Goal: Book appointment/travel/reservation

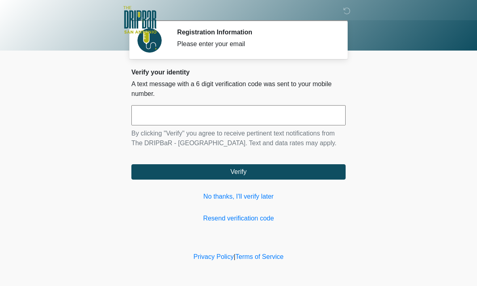
click at [221, 116] on input "text" at bounding box center [238, 115] width 214 height 20
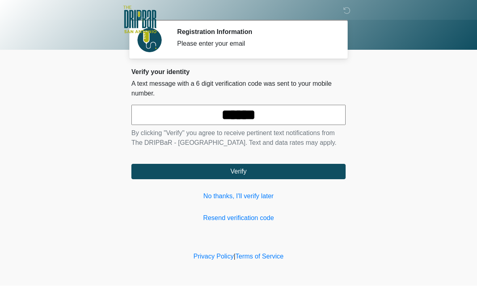
type input "******"
click at [284, 180] on button "Verify" at bounding box center [238, 171] width 214 height 15
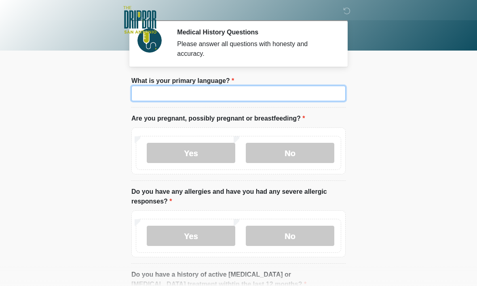
click at [233, 91] on input "What is your primary language?" at bounding box center [238, 93] width 214 height 15
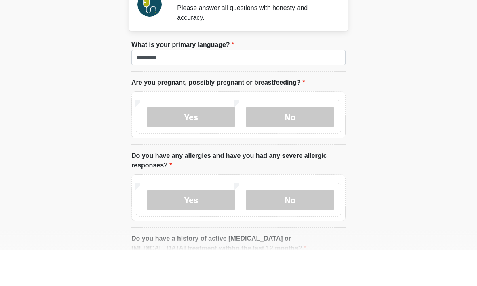
scroll to position [36, 0]
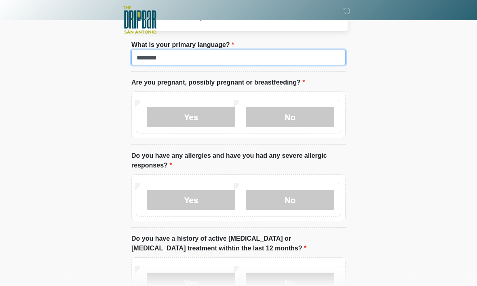
type input "*******"
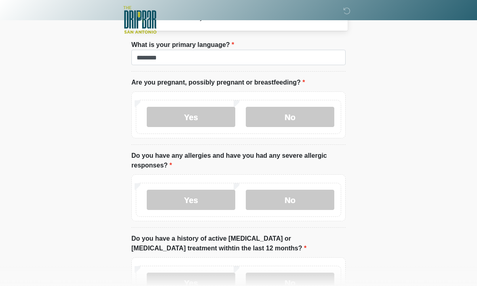
click at [293, 121] on label "No" at bounding box center [290, 117] width 89 height 20
click at [289, 203] on label "No" at bounding box center [290, 200] width 89 height 20
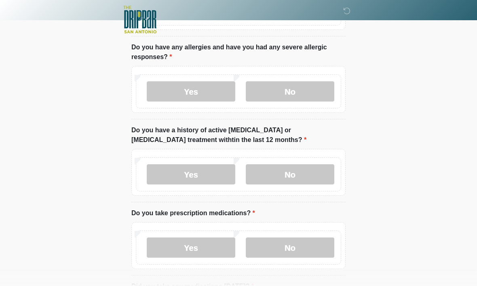
scroll to position [145, 0]
click at [301, 174] on label "No" at bounding box center [290, 174] width 89 height 20
click at [293, 246] on label "No" at bounding box center [290, 247] width 89 height 20
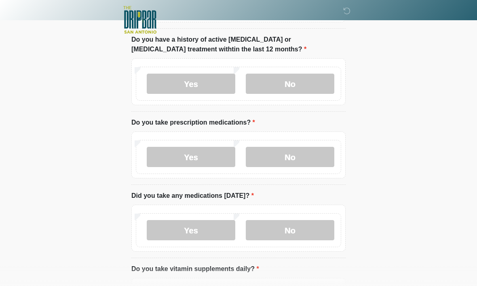
scroll to position [240, 0]
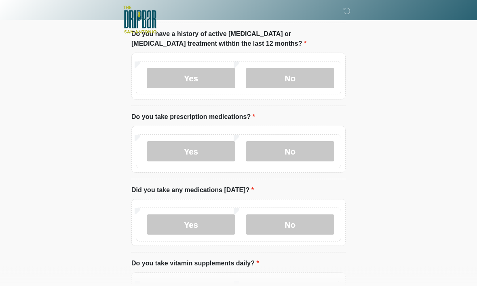
click at [295, 225] on label "No" at bounding box center [290, 225] width 89 height 20
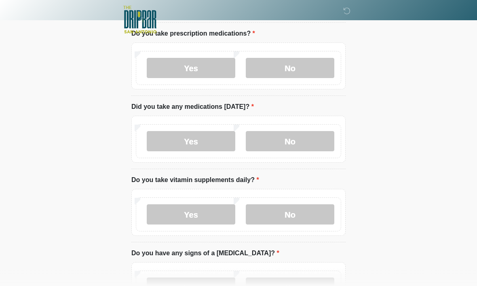
scroll to position [324, 0]
click at [191, 216] on label "Yes" at bounding box center [191, 214] width 89 height 20
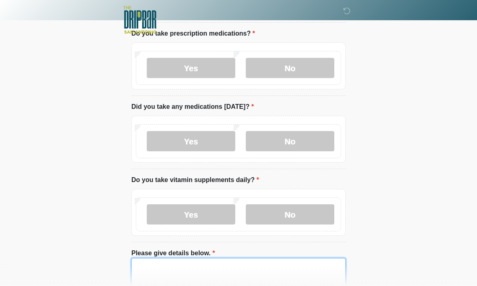
click at [205, 272] on textarea "Please give details below." at bounding box center [238, 275] width 214 height 35
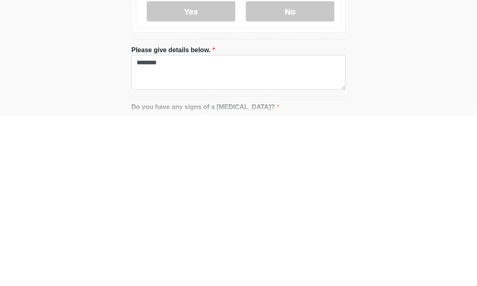
scroll to position [527, 0]
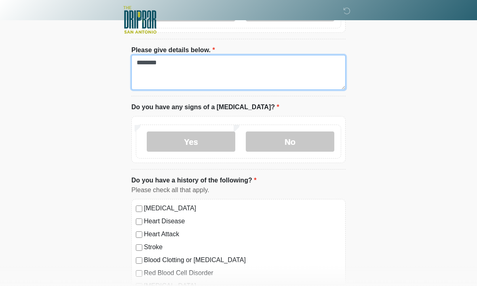
type textarea "*******"
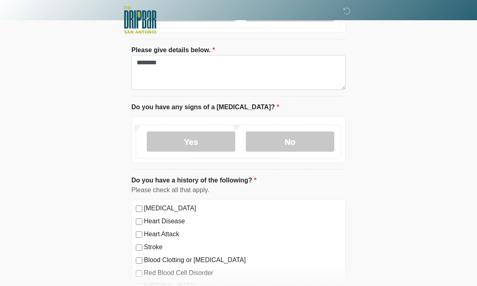
click at [298, 140] on label "No" at bounding box center [290, 141] width 89 height 20
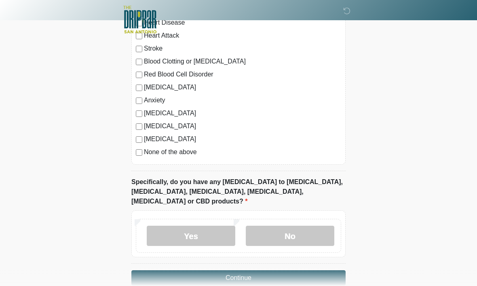
scroll to position [730, 0]
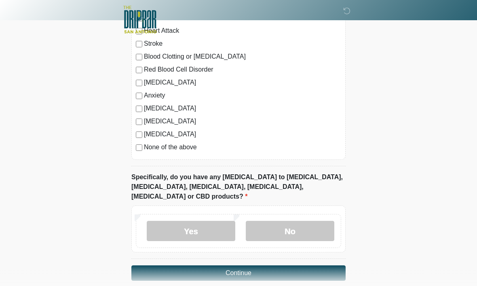
click at [295, 221] on label "No" at bounding box center [290, 231] width 89 height 20
click at [271, 266] on button "Continue" at bounding box center [238, 273] width 214 height 15
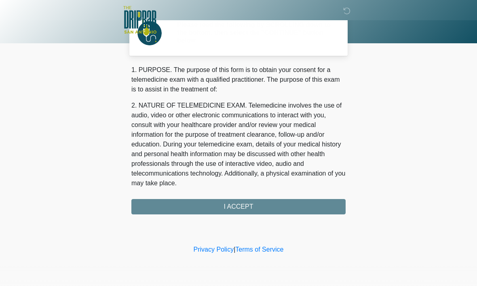
scroll to position [0, 0]
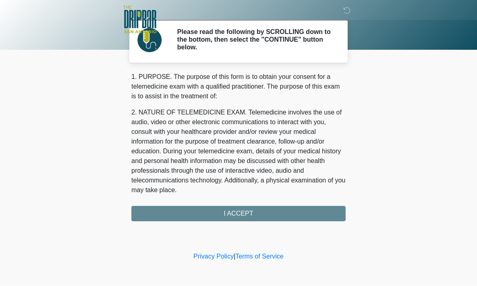
click at [250, 214] on div "1. PURPOSE. The purpose of this form is to obtain your consent for a telemedici…" at bounding box center [238, 146] width 214 height 149
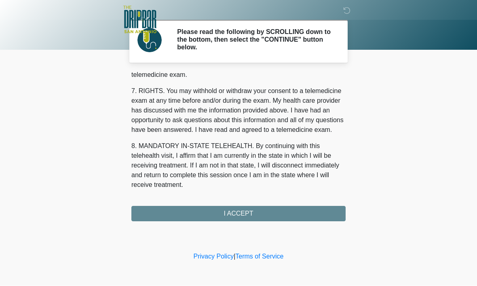
scroll to position [365, 0]
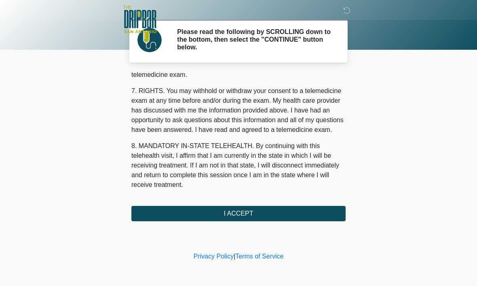
click at [254, 217] on button "I ACCEPT" at bounding box center [238, 213] width 214 height 15
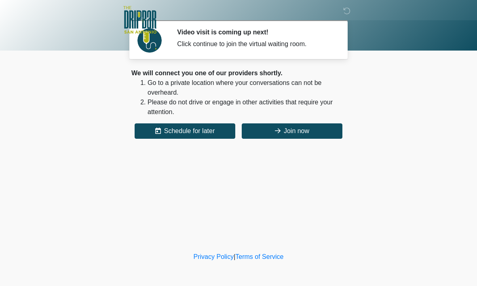
click at [206, 131] on button "Schedule for later" at bounding box center [185, 130] width 101 height 15
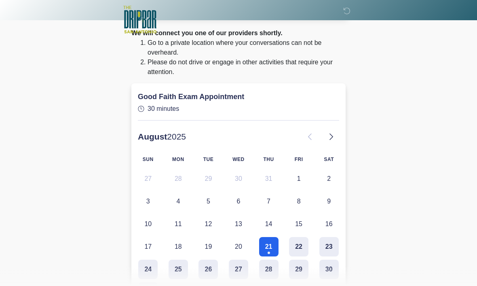
scroll to position [40, 0]
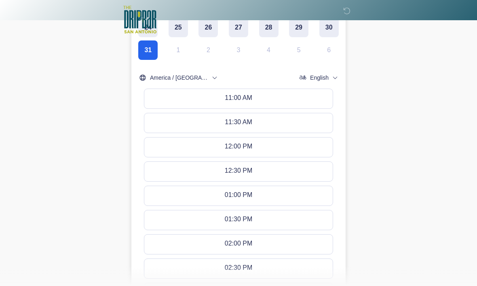
click at [267, 98] on button "11:00 AM" at bounding box center [238, 98] width 189 height 19
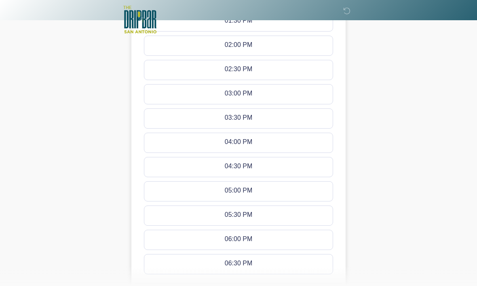
scroll to position [547, 0]
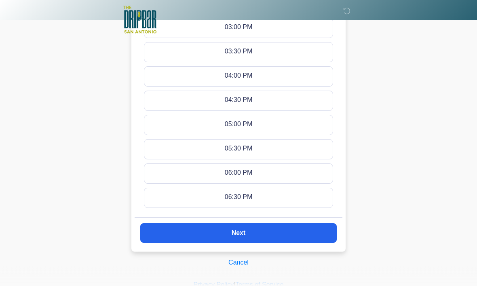
click at [258, 238] on button "Next" at bounding box center [238, 233] width 197 height 19
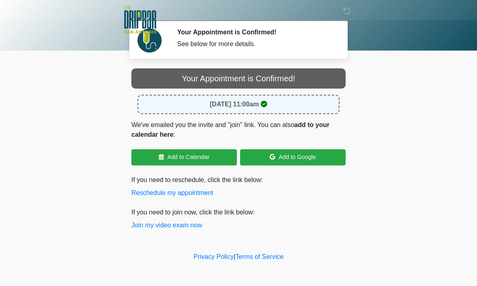
click at [197, 158] on link "Add to Calendar" at bounding box center [184, 157] width 106 height 16
click at [241, 104] on strong "August 31, 2025 at 11:00am" at bounding box center [234, 104] width 49 height 7
click at [144, 221] on button "Join my video exam now" at bounding box center [166, 226] width 71 height 10
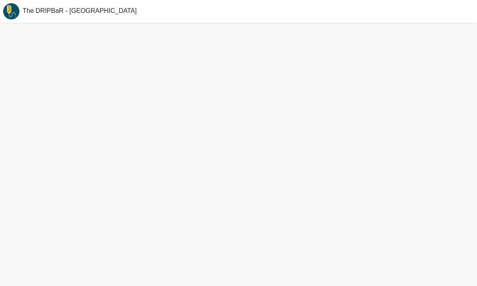
scroll to position [28, 0]
